Goal: Information Seeking & Learning: Learn about a topic

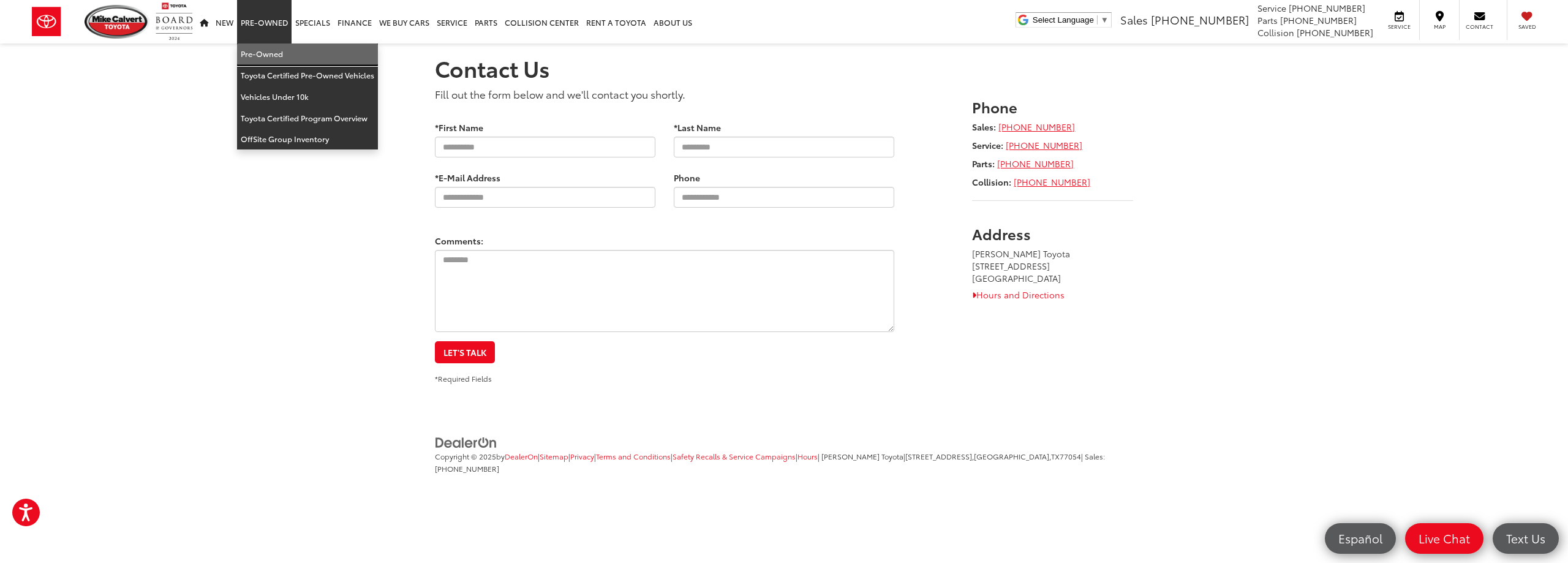
click at [273, 56] on link "Pre-Owned" at bounding box center [307, 54] width 141 height 22
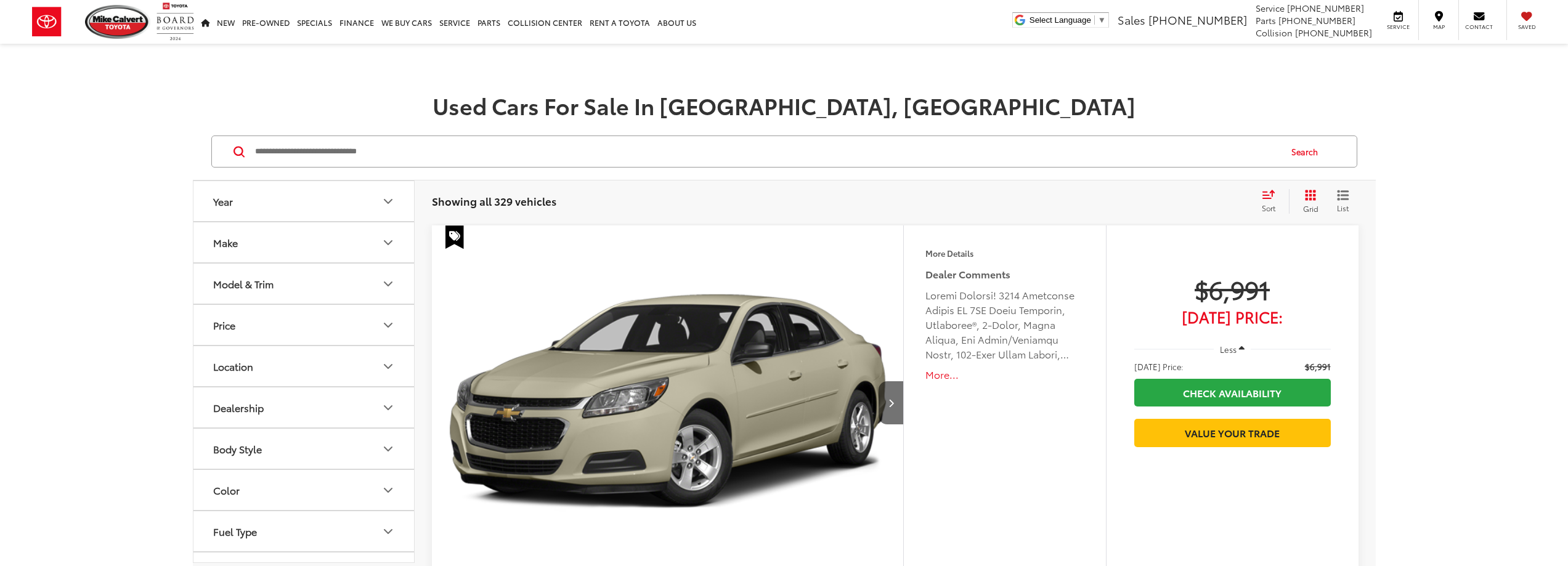
click at [387, 242] on icon "Make" at bounding box center [388, 243] width 15 height 14
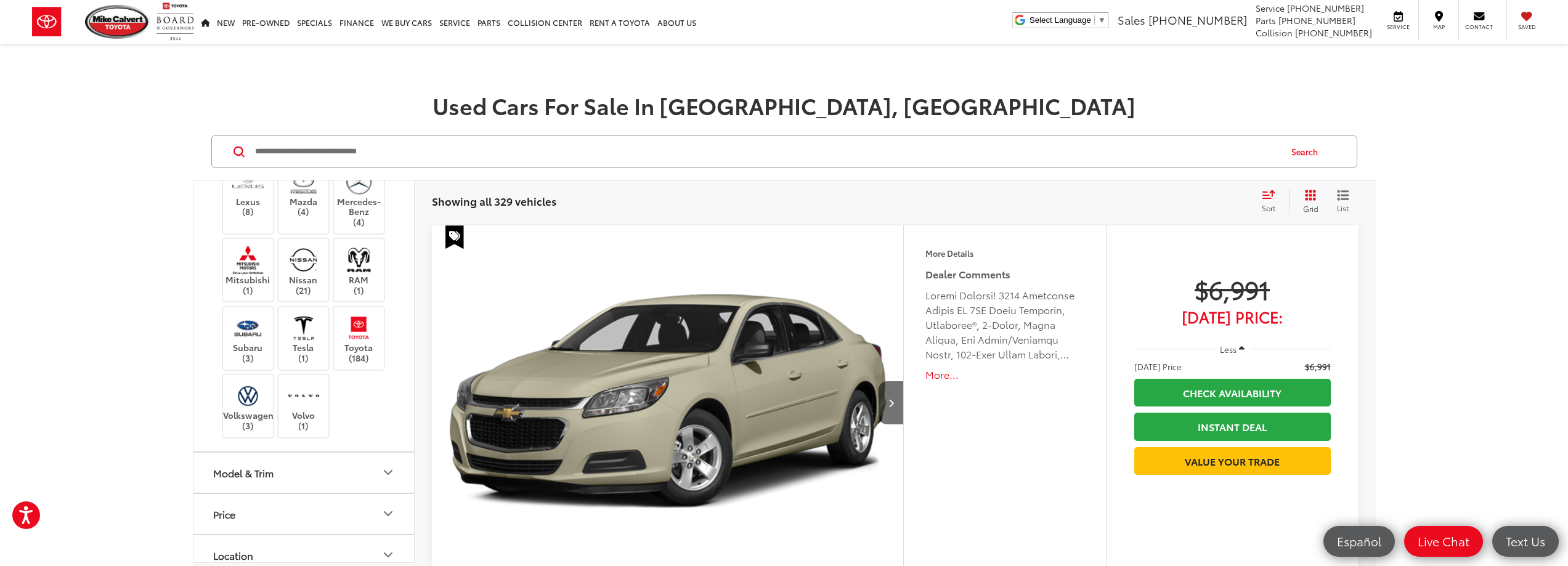
scroll to position [554, 0]
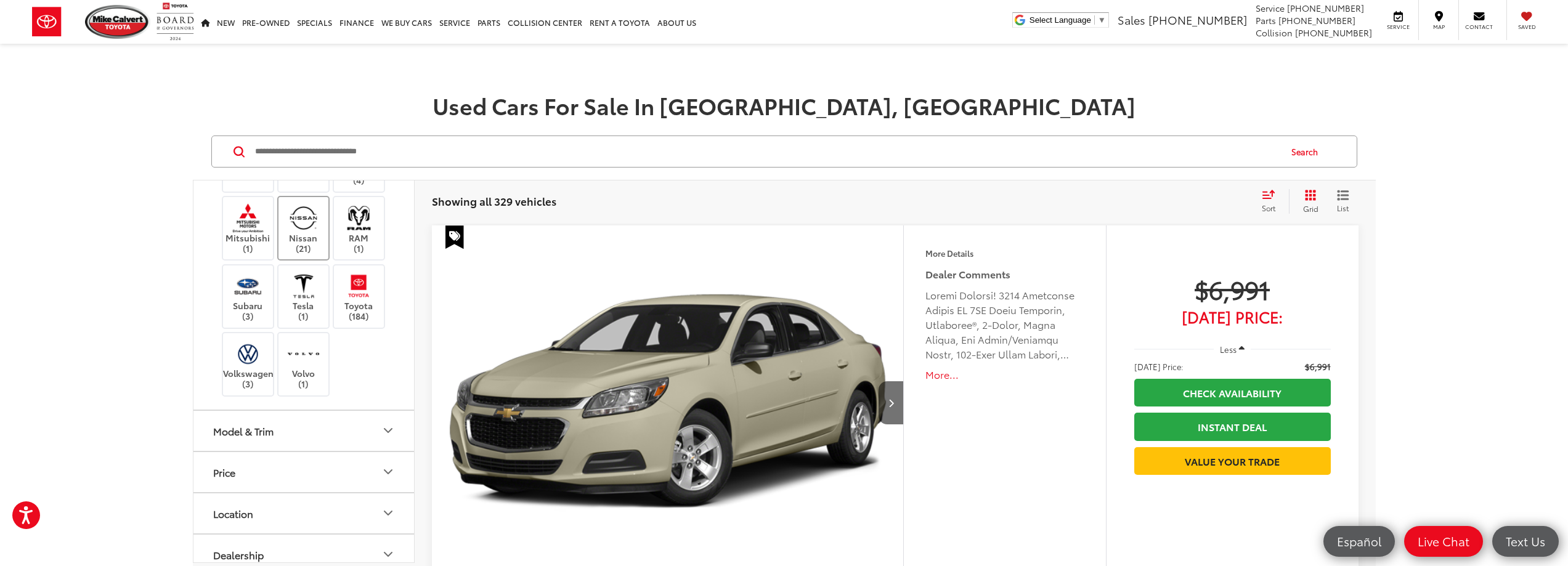
click at [304, 228] on img at bounding box center [303, 217] width 34 height 29
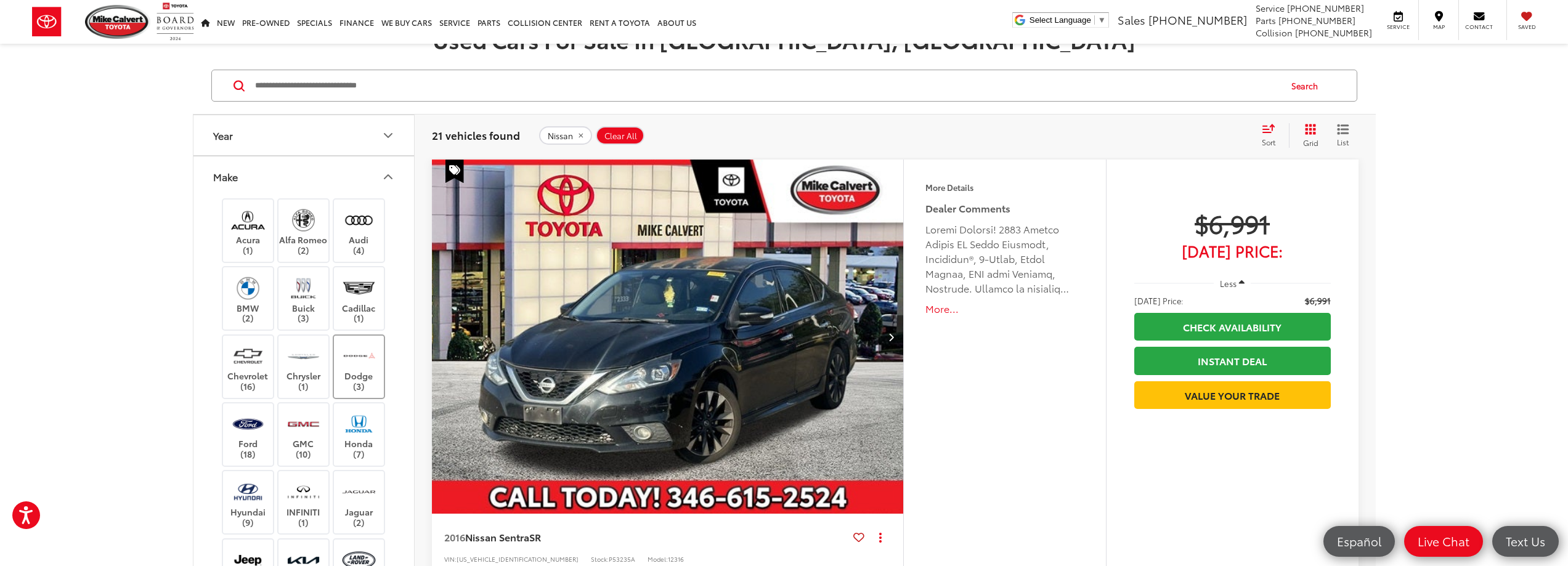
scroll to position [62, 0]
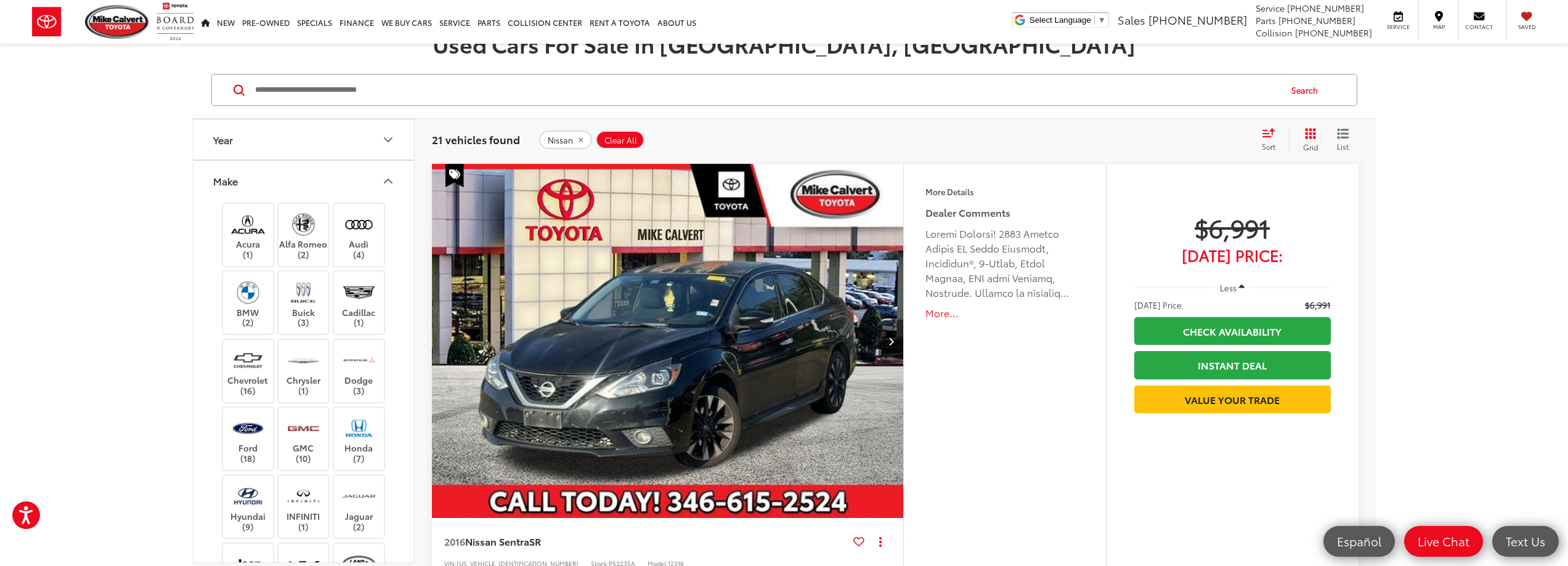
click at [389, 183] on icon "Make" at bounding box center [388, 181] width 15 height 14
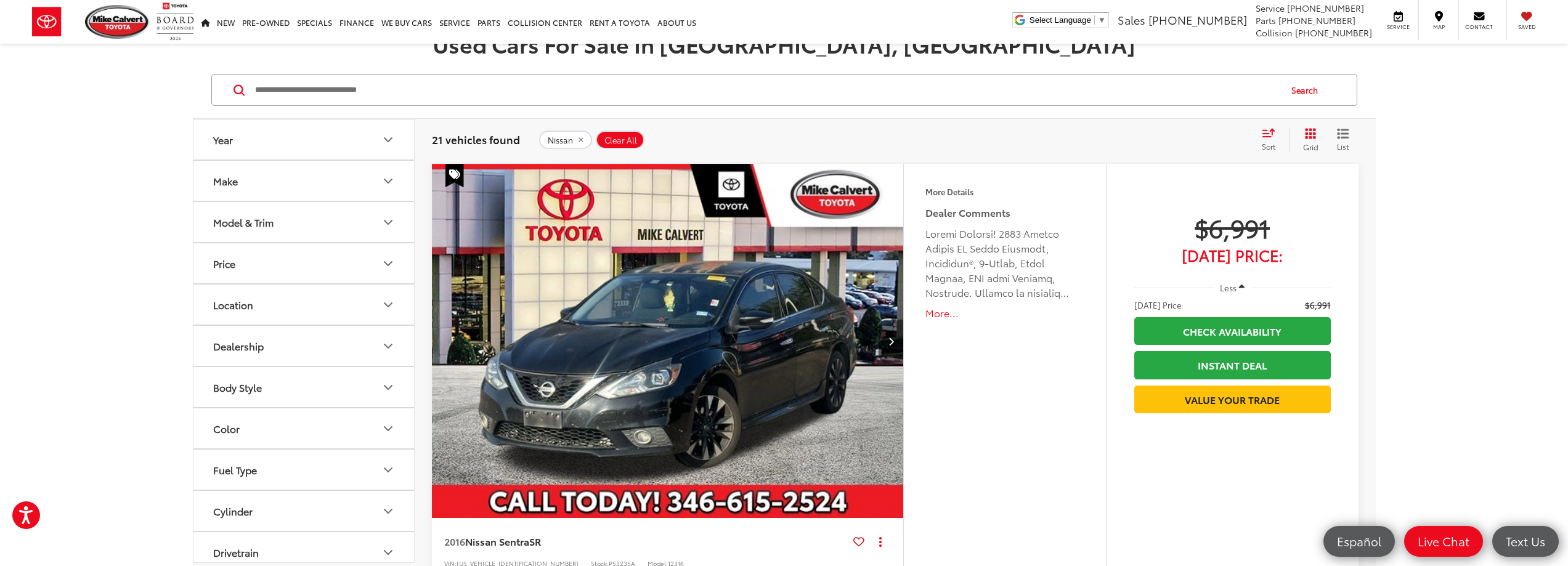
click at [387, 219] on icon "Model & Trim" at bounding box center [388, 222] width 15 height 14
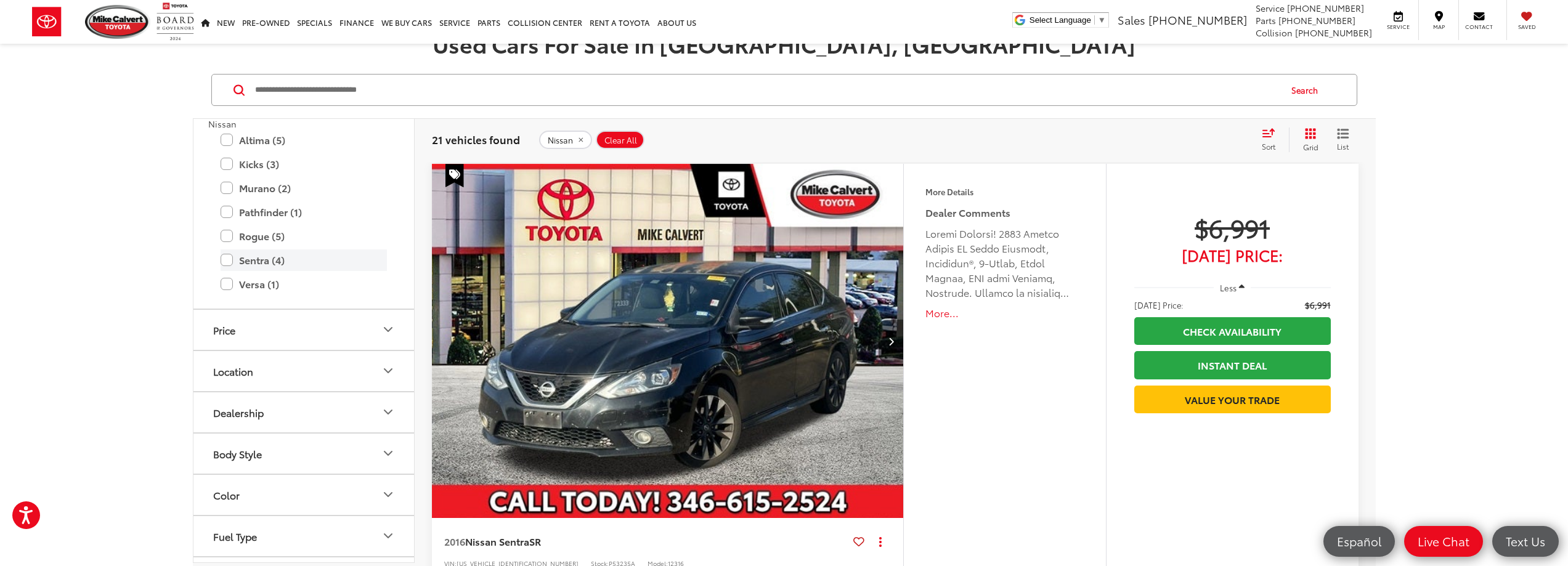
click at [228, 261] on label "Sentra (4)" at bounding box center [303, 260] width 166 height 22
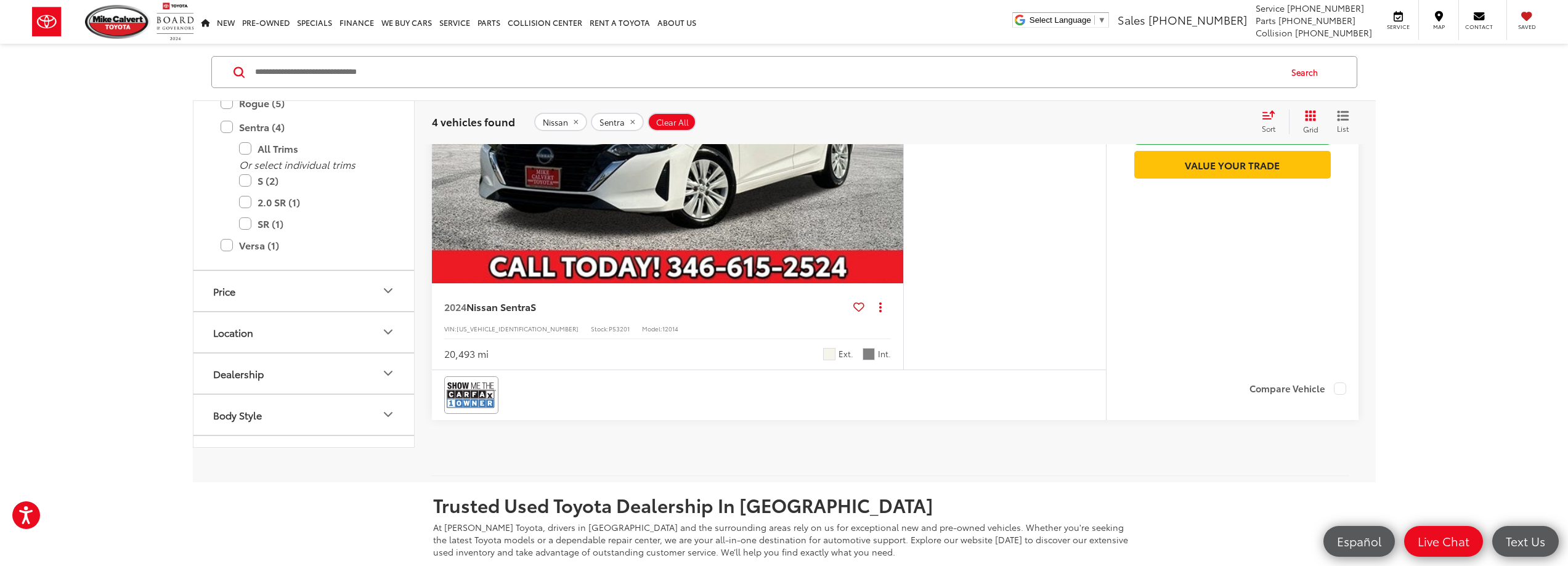
scroll to position [1909, 0]
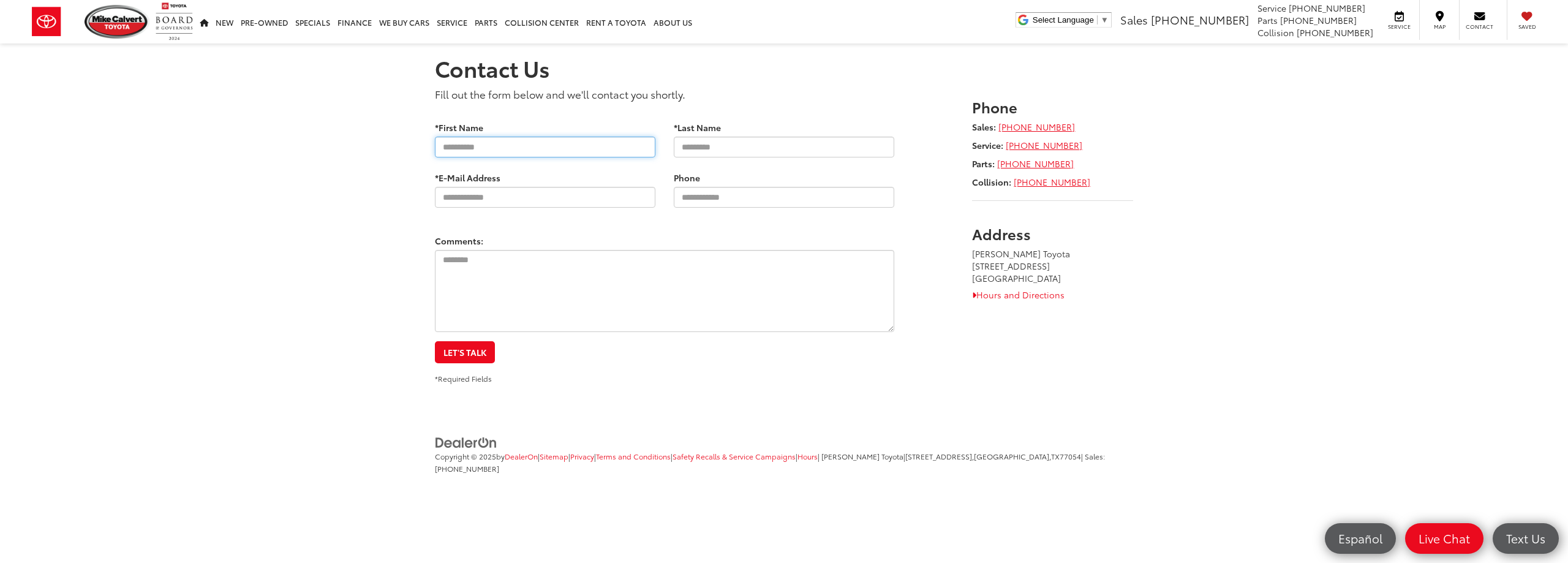
click at [544, 147] on input "*First Name" at bounding box center [545, 146] width 221 height 21
type input "******"
type input "**********"
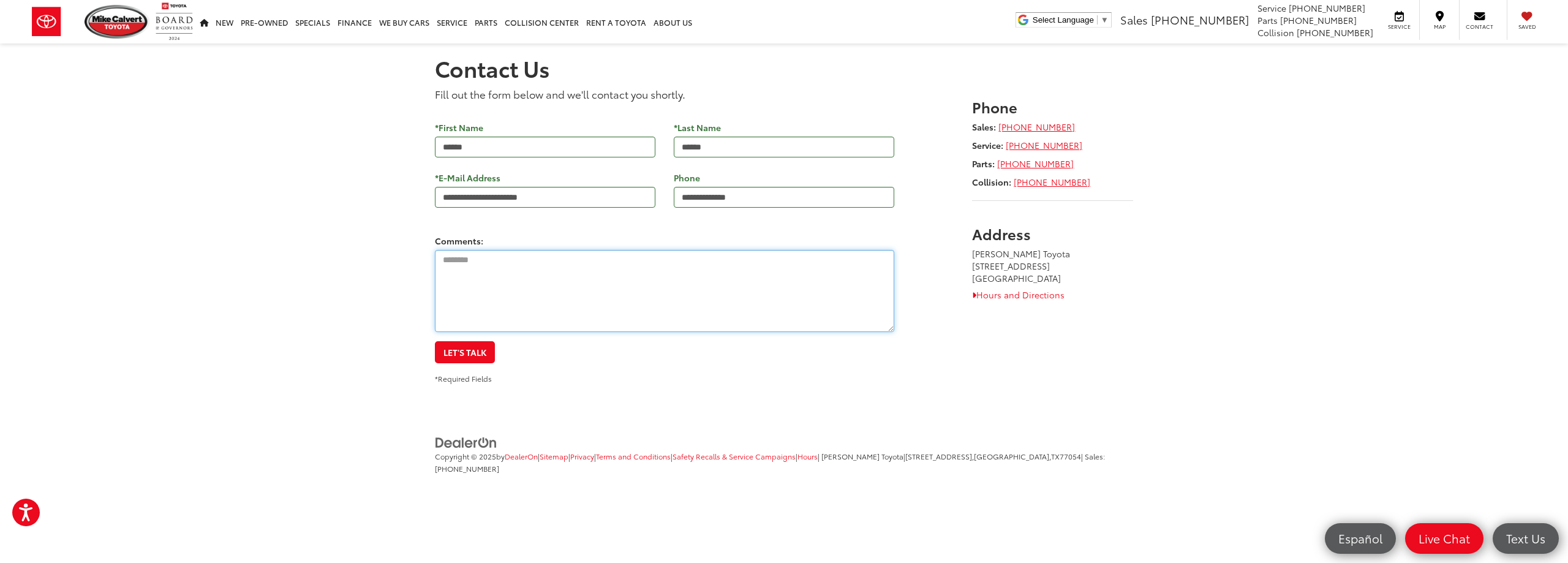
click at [567, 270] on textarea "Comments:" at bounding box center [664, 291] width 459 height 82
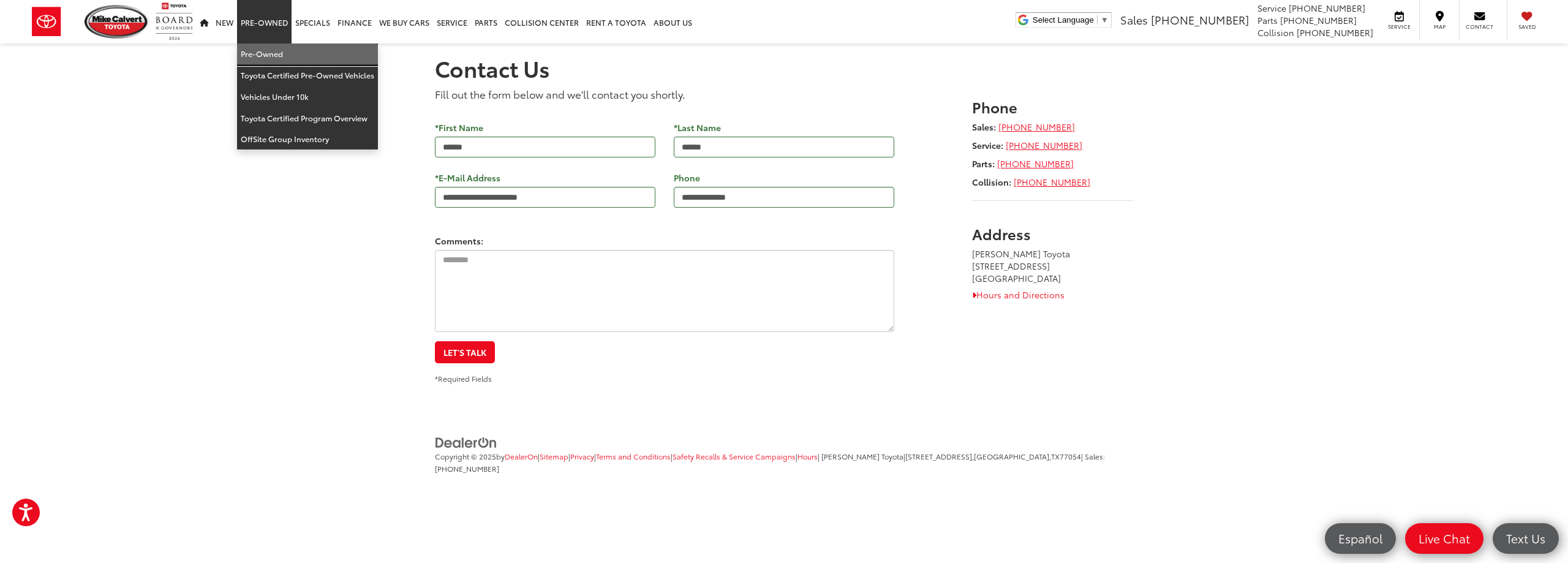
click at [267, 55] on link "Pre-Owned" at bounding box center [307, 54] width 141 height 22
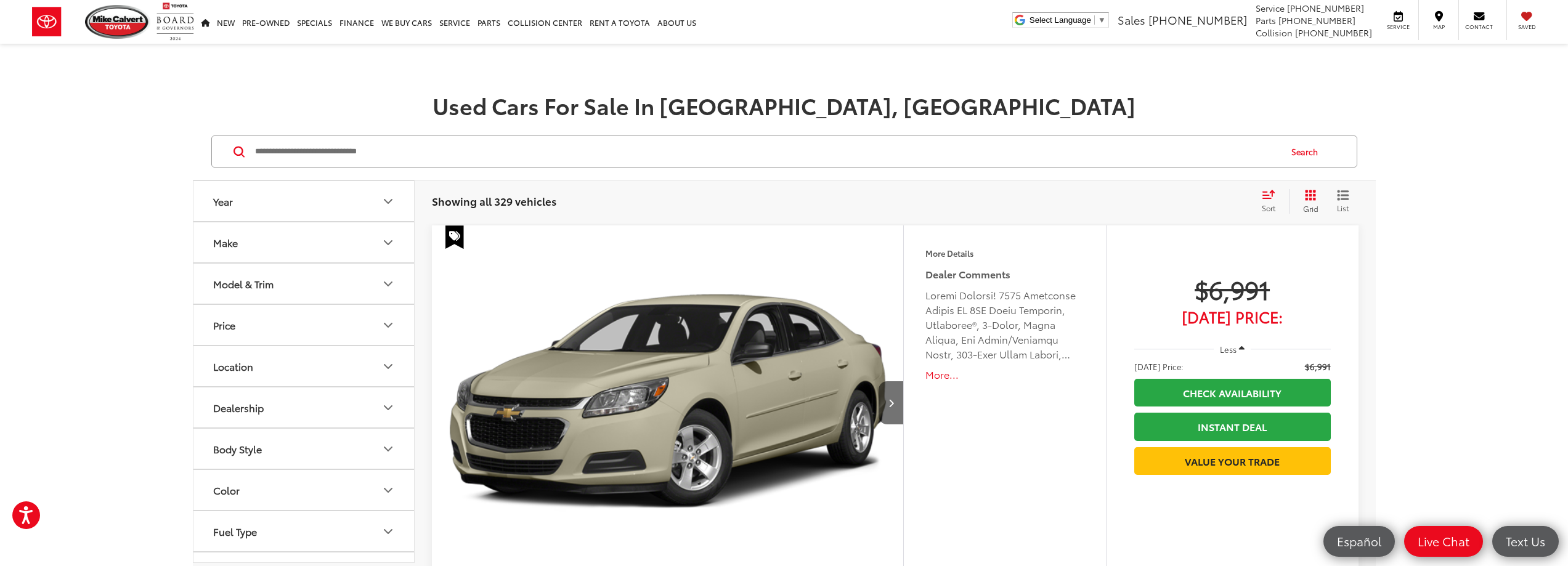
click at [385, 240] on icon "Make" at bounding box center [388, 243] width 15 height 14
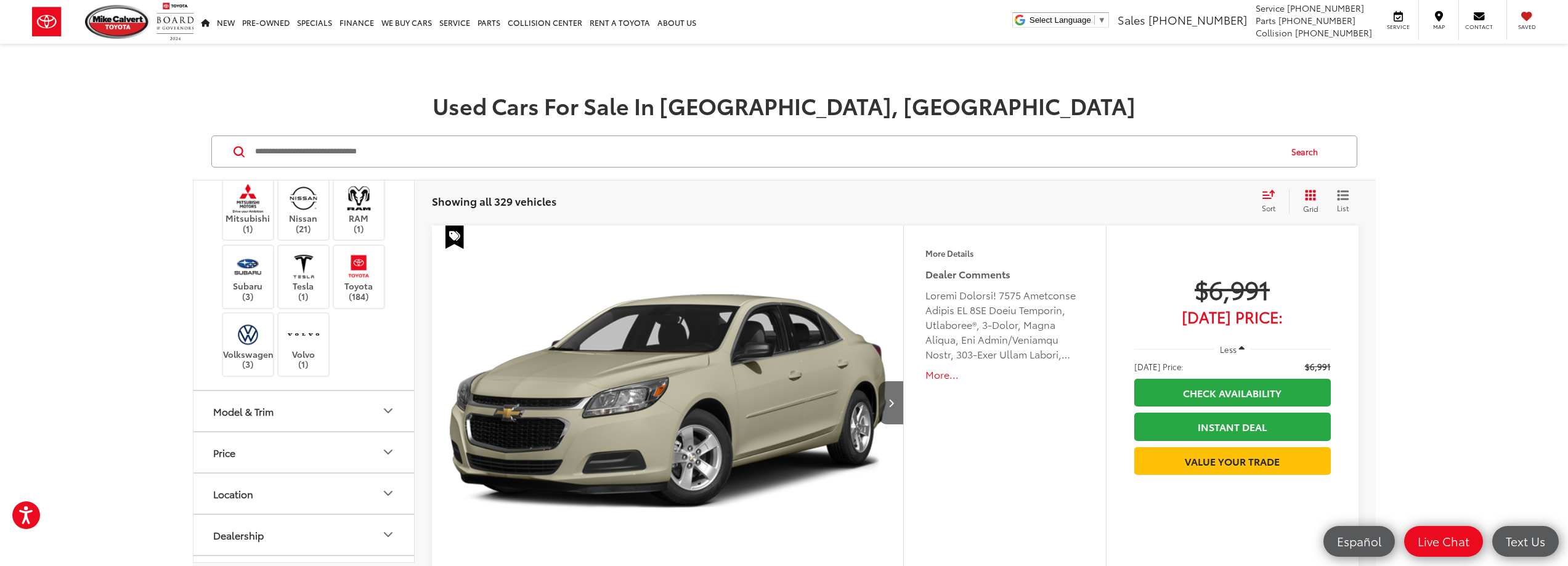
scroll to position [431, 0]
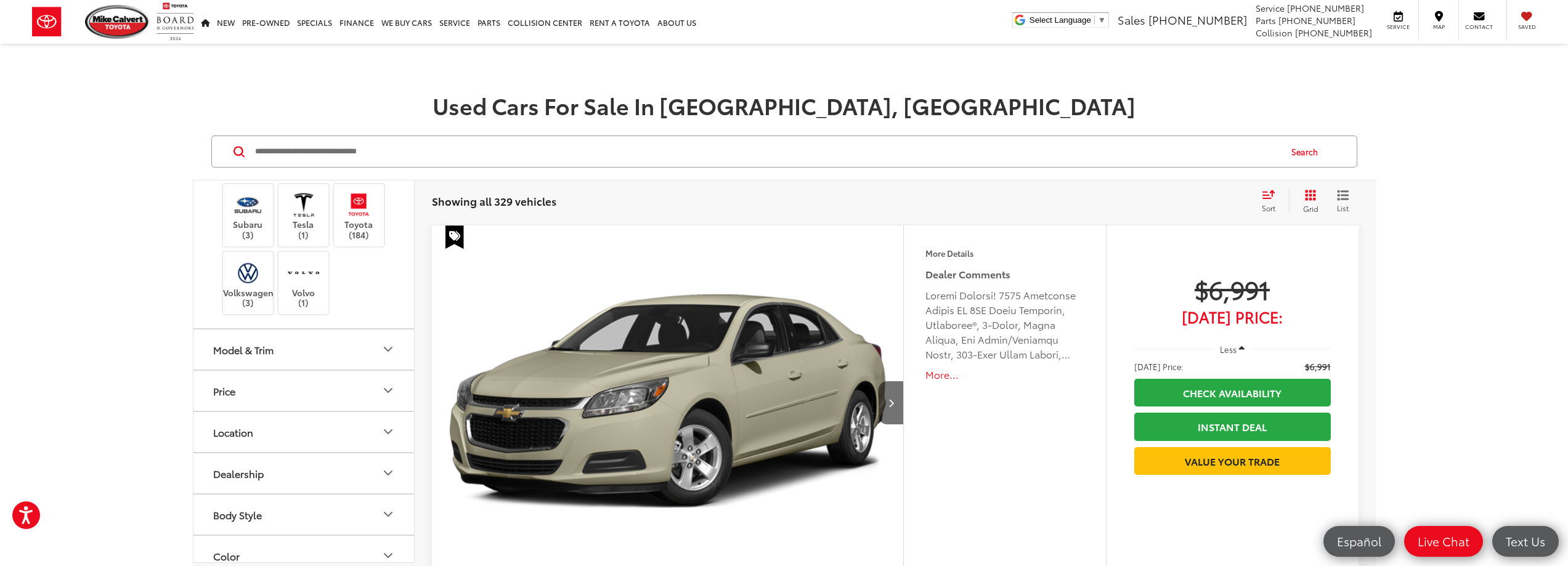
click at [301, 151] on img at bounding box center [303, 136] width 34 height 29
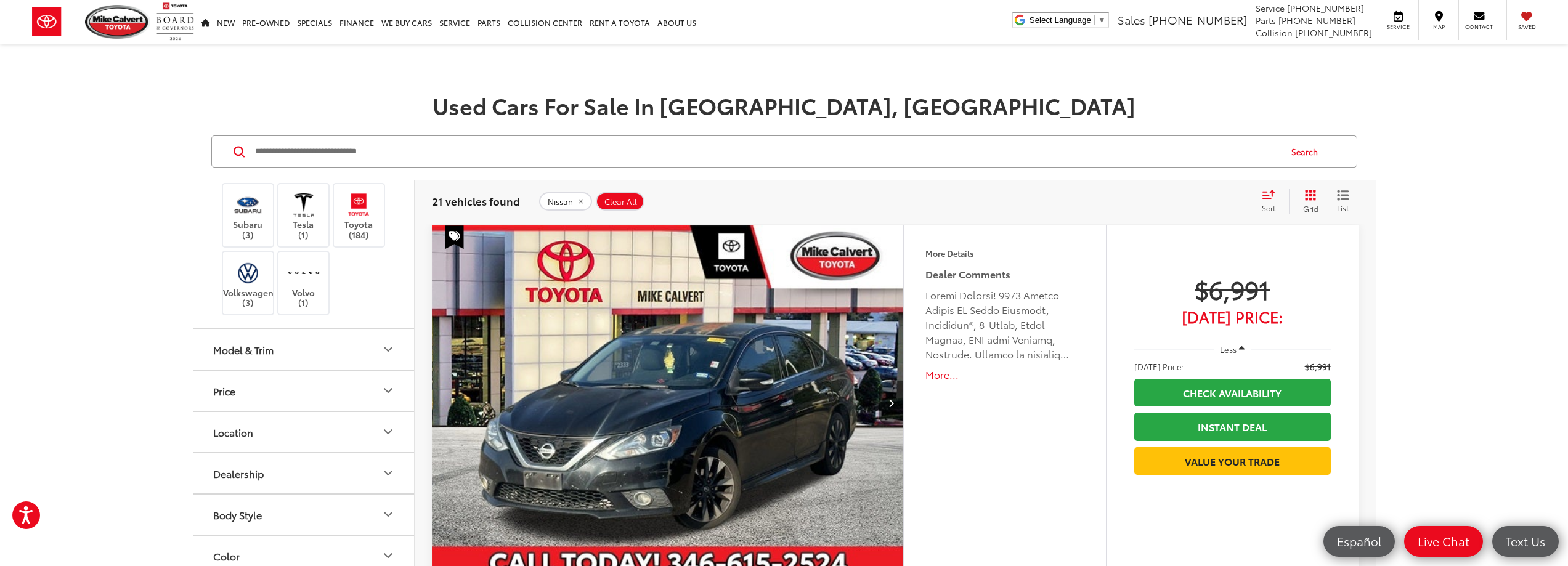
scroll to position [246, 0]
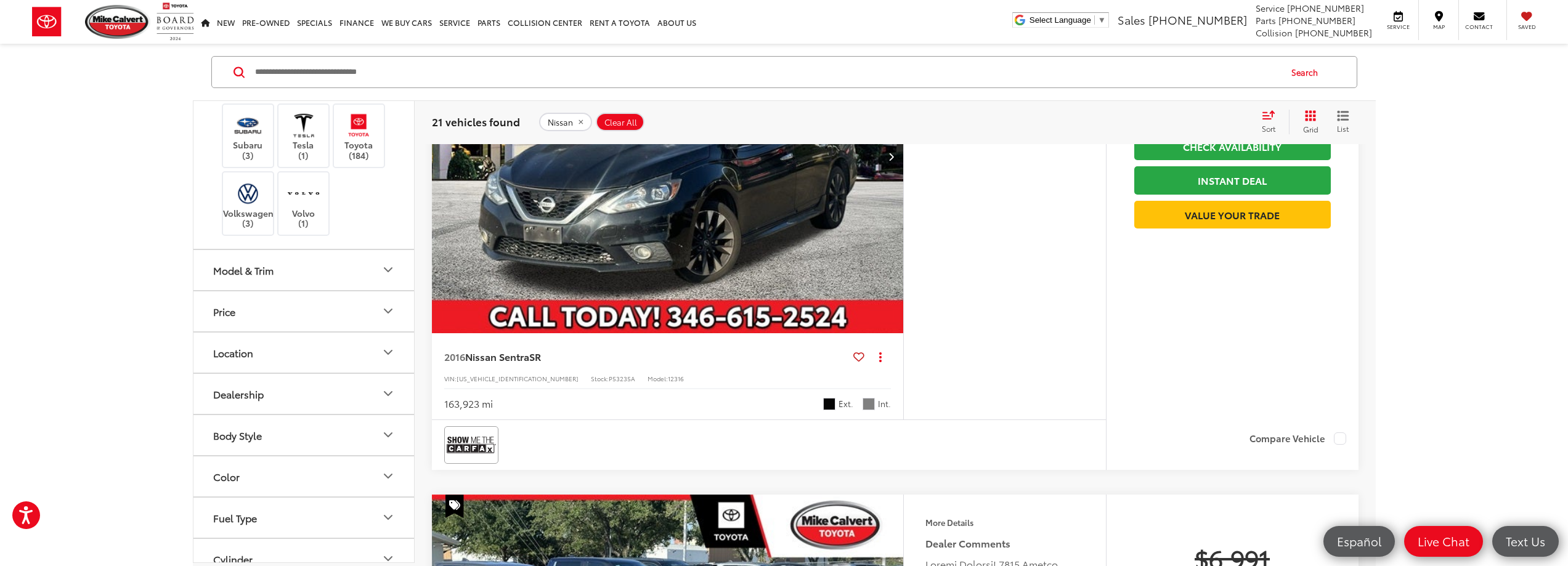
click at [385, 277] on icon "Model & Trim" at bounding box center [388, 270] width 15 height 14
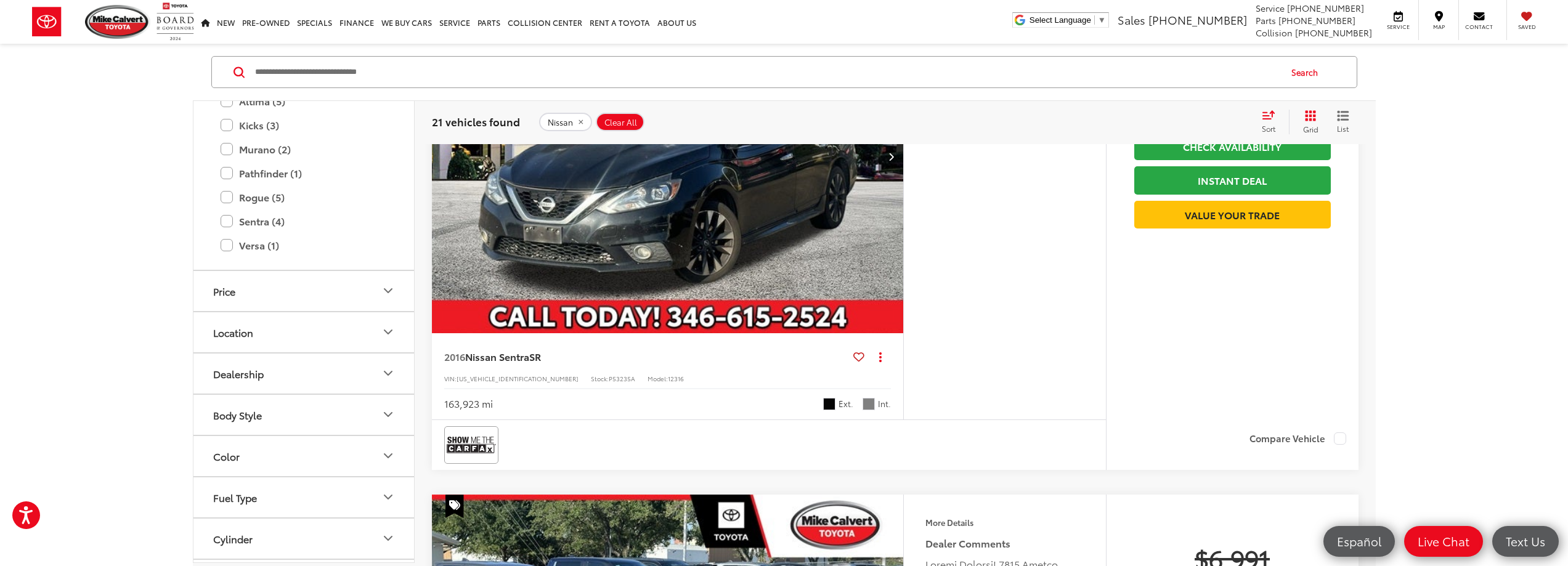
scroll to position [677, 0]
click at [231, 196] on label "Sentra (4)" at bounding box center [303, 185] width 166 height 22
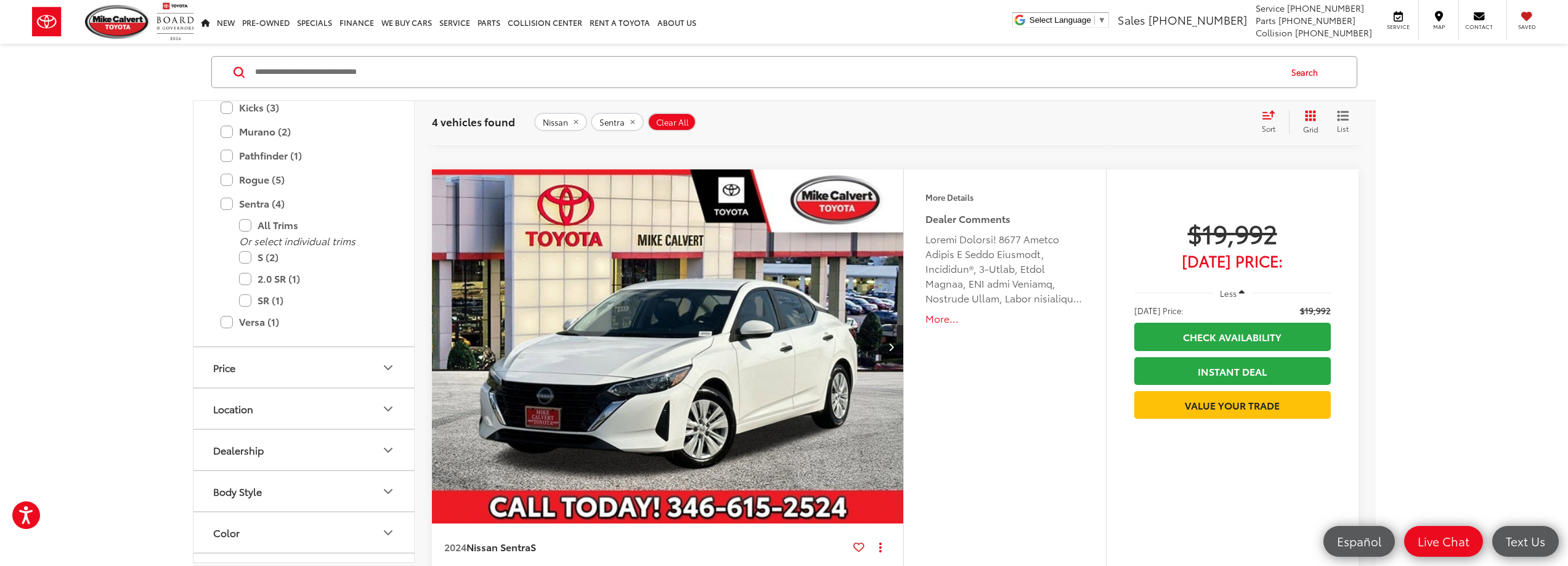
scroll to position [1434, 0]
